Goal: Find specific page/section: Find specific page/section

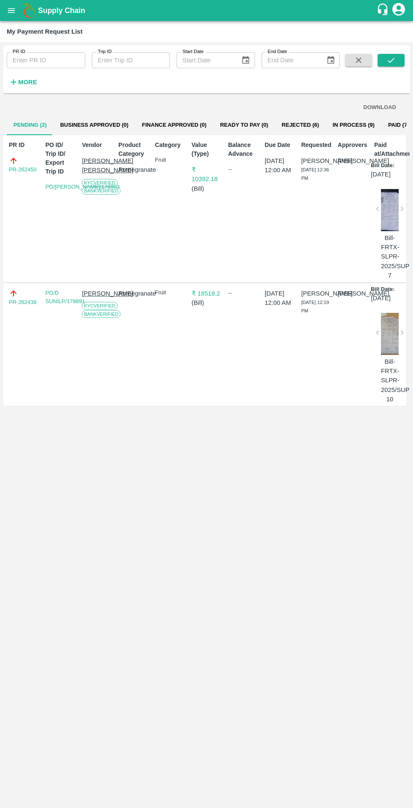
click at [11, 11] on icon "open drawer" at bounding box center [11, 10] width 7 height 5
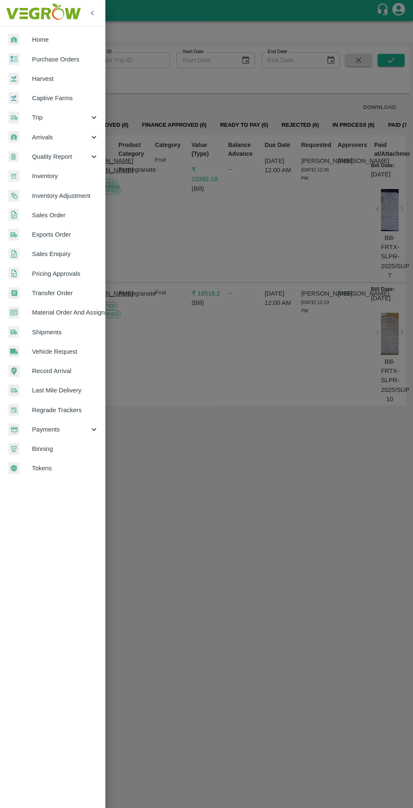
click at [49, 176] on span "Inventory" at bounding box center [65, 175] width 67 height 9
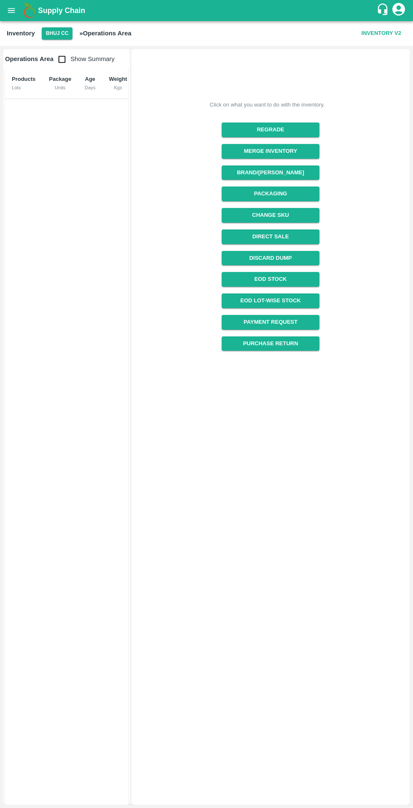
click at [54, 32] on button "Bhuj CC" at bounding box center [57, 33] width 31 height 12
click at [51, 128] on li "FruitX Solapur 2025" at bounding box center [55, 122] width 88 height 14
click at [280, 279] on link "EOD Stock" at bounding box center [270, 279] width 97 height 15
